Goal: Information Seeking & Learning: Learn about a topic

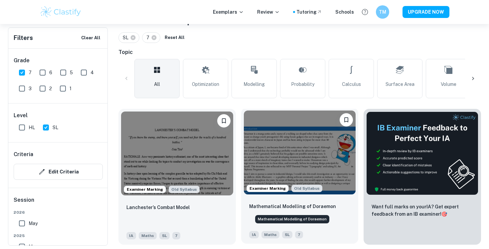
scroll to position [146, 0]
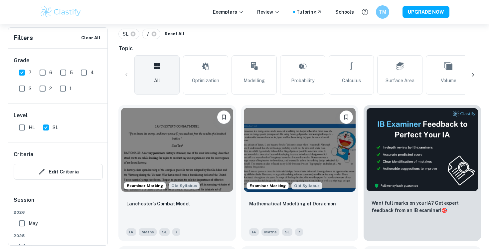
click at [61, 88] on input "1" at bounding box center [62, 88] width 13 height 13
checkbox input "true"
click at [21, 74] on input "7" at bounding box center [21, 72] width 13 height 13
checkbox input "false"
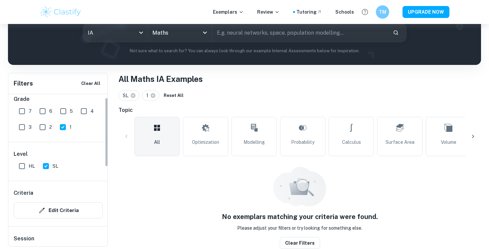
scroll to position [8, 0]
click at [38, 126] on input "2" at bounding box center [42, 126] width 13 height 13
checkbox input "true"
click at [62, 124] on input "1" at bounding box center [62, 126] width 13 height 13
checkbox input "false"
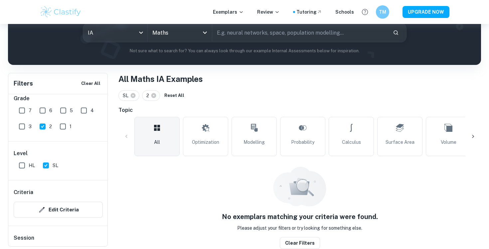
click at [22, 129] on input "3" at bounding box center [21, 126] width 13 height 13
checkbox input "true"
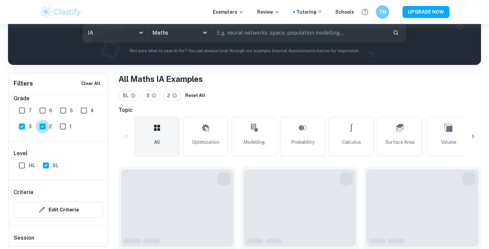
click at [40, 128] on input "2" at bounding box center [42, 126] width 13 height 13
checkbox input "false"
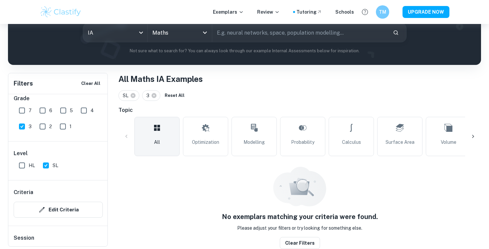
click at [82, 112] on input "4" at bounding box center [83, 110] width 13 height 13
checkbox input "true"
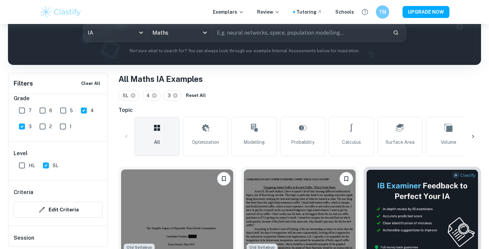
click at [25, 128] on input "3" at bounding box center [21, 126] width 13 height 13
checkbox input "false"
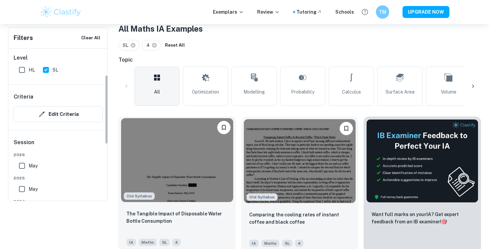
scroll to position [138, 0]
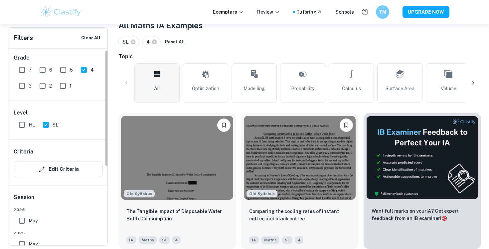
click at [81, 69] on input "4" at bounding box center [83, 69] width 13 height 13
checkbox input "false"
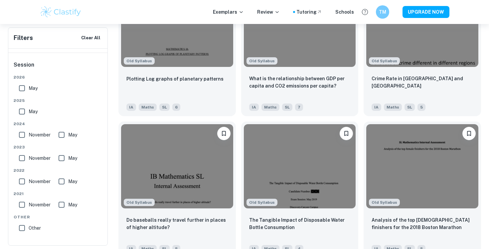
scroll to position [1401, 0]
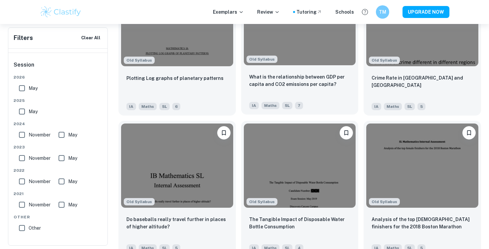
click at [292, 56] on img at bounding box center [300, 23] width 112 height 84
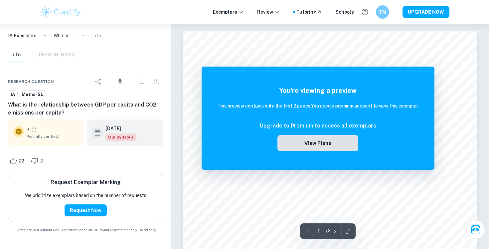
click at [332, 138] on button "View Plans" at bounding box center [317, 143] width 81 height 16
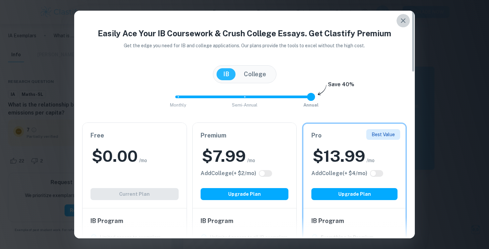
click at [401, 22] on icon "button" at bounding box center [403, 21] width 8 height 8
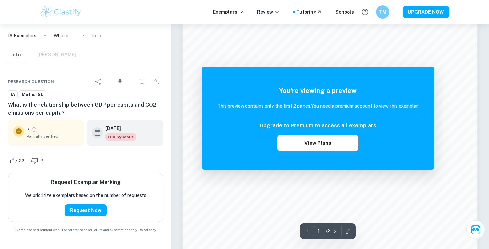
scroll to position [661, 0]
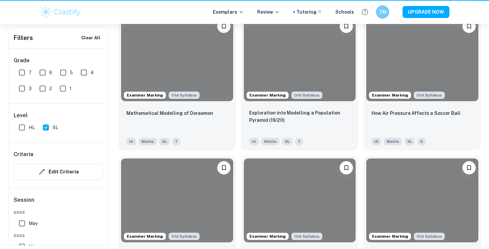
scroll to position [1401, 0]
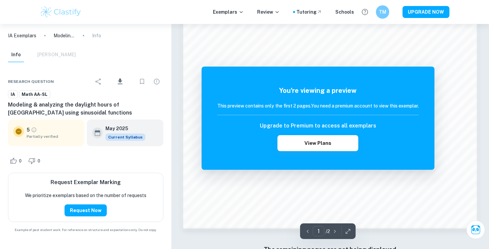
scroll to position [660, 0]
